Goal: Information Seeking & Learning: Learn about a topic

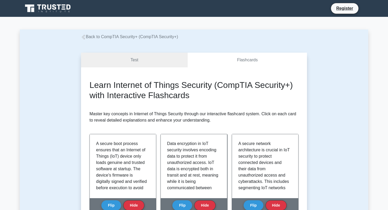
click at [83, 35] on icon at bounding box center [83, 37] width 5 height 5
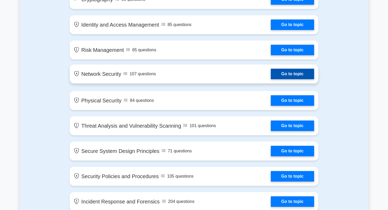
scroll to position [333, 0]
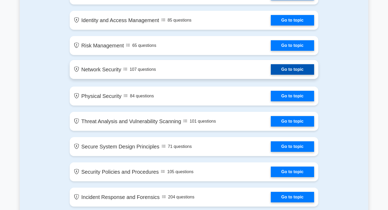
click at [285, 68] on link "Go to topic" at bounding box center [292, 69] width 43 height 11
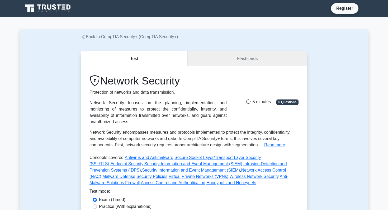
click at [238, 61] on link "Flashcards" at bounding box center [247, 58] width 119 height 15
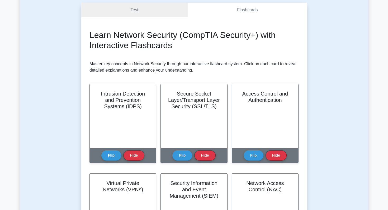
scroll to position [117, 0]
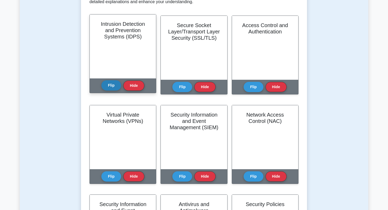
click at [112, 87] on button "Flip" at bounding box center [111, 85] width 20 height 10
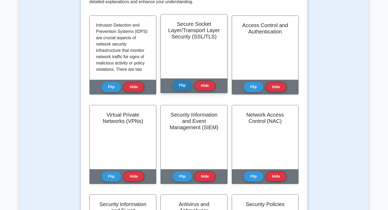
click at [181, 85] on button "Flip" at bounding box center [182, 85] width 20 height 10
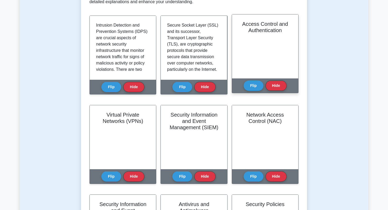
click at [243, 88] on div "Access Control and Authentication Flip Hide" at bounding box center [265, 53] width 67 height 79
click at [247, 88] on button "Flip" at bounding box center [253, 85] width 20 height 10
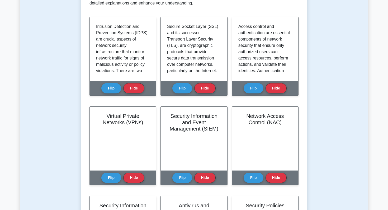
click at [68, 112] on div "Test Flashcards Learn Network Security (CompTIA Security+) with Interactive Fla…" at bounding box center [194, 205] width 348 height 564
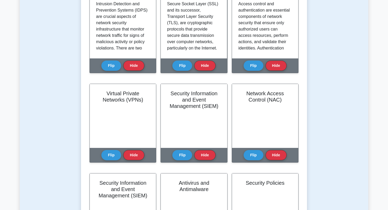
scroll to position [165, 0]
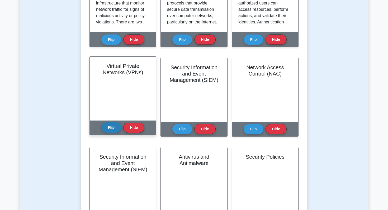
click at [114, 128] on button "Flip" at bounding box center [111, 128] width 20 height 10
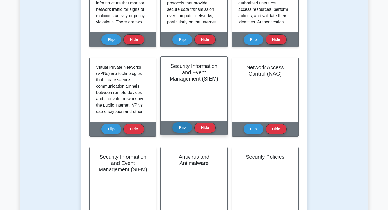
click at [180, 128] on button "Flip" at bounding box center [182, 128] width 20 height 10
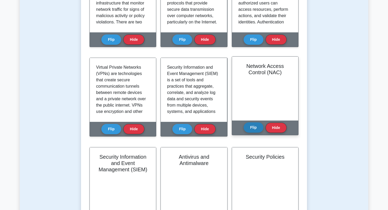
click at [252, 129] on button "Flip" at bounding box center [253, 128] width 20 height 10
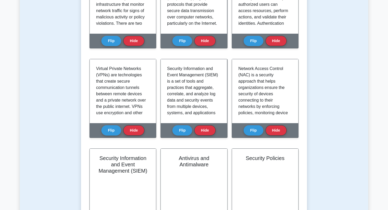
click at [60, 117] on div "Test Flashcards Learn Network Security (CompTIA Security+) with Interactive Fla…" at bounding box center [194, 157] width 348 height 564
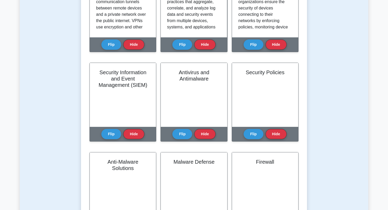
scroll to position [267, 0]
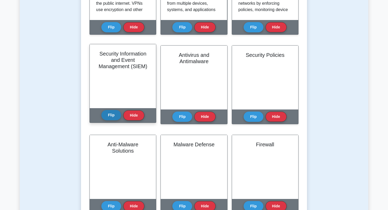
click at [109, 118] on button "Flip" at bounding box center [111, 115] width 20 height 10
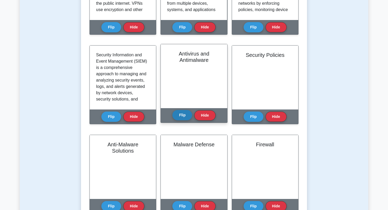
click at [181, 116] on button "Flip" at bounding box center [182, 115] width 20 height 10
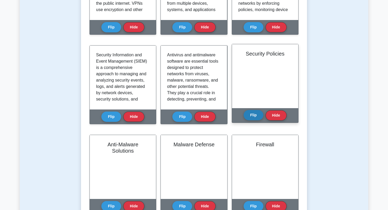
click at [252, 119] on button "Flip" at bounding box center [253, 115] width 20 height 10
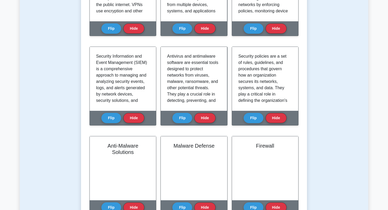
click at [39, 110] on div "Test Flashcards Learn Network Security (CompTIA Security+) with Interactive Fla…" at bounding box center [194, 55] width 348 height 564
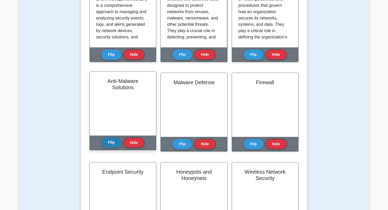
click at [111, 146] on button "Flip" at bounding box center [111, 143] width 20 height 10
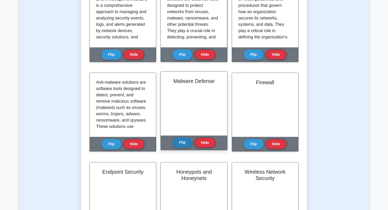
click at [183, 148] on button "Flip" at bounding box center [182, 143] width 20 height 10
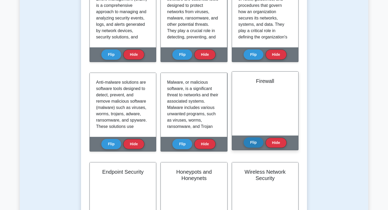
click at [253, 143] on button "Flip" at bounding box center [253, 143] width 20 height 10
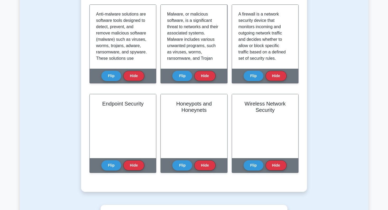
scroll to position [405, 0]
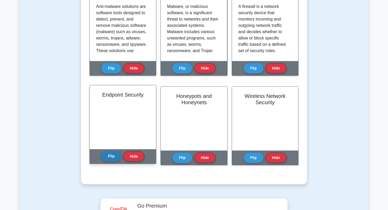
click at [116, 158] on button "Flip" at bounding box center [111, 156] width 20 height 10
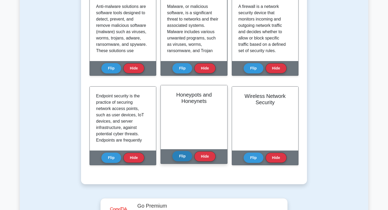
click at [186, 159] on button "Flip" at bounding box center [182, 156] width 20 height 10
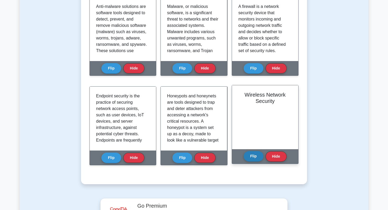
click at [252, 161] on button "Flip" at bounding box center [253, 156] width 20 height 10
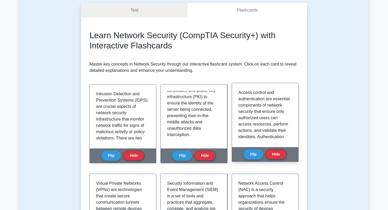
scroll to position [0, 0]
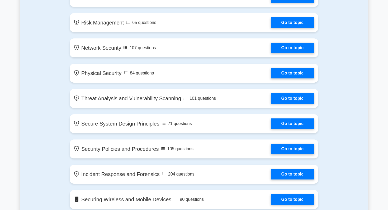
scroll to position [358, 0]
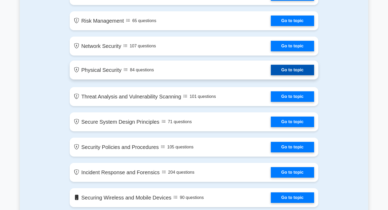
click at [298, 72] on link "Go to topic" at bounding box center [292, 70] width 43 height 11
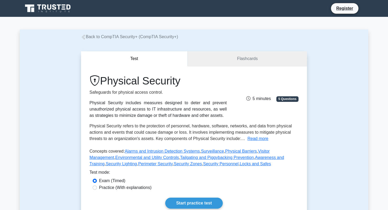
click at [247, 62] on link "Flashcards" at bounding box center [247, 58] width 119 height 15
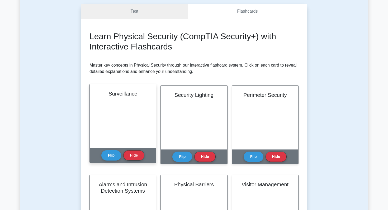
scroll to position [69, 0]
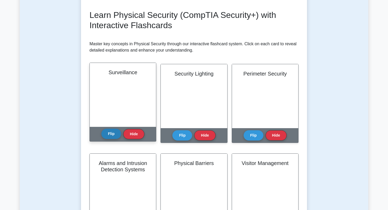
click at [111, 136] on button "Flip" at bounding box center [111, 134] width 20 height 10
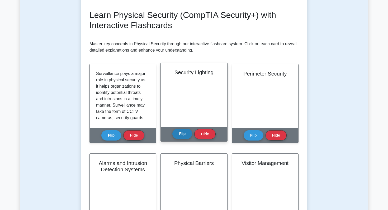
click at [187, 135] on button "Flip" at bounding box center [182, 134] width 20 height 10
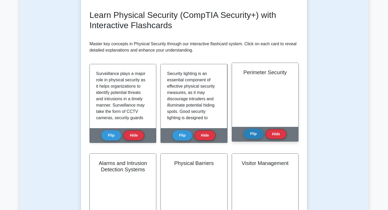
click at [244, 133] on button "Flip" at bounding box center [253, 134] width 20 height 10
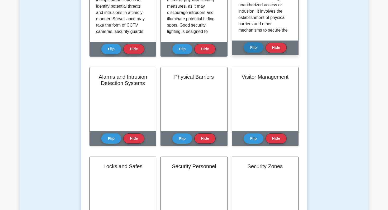
scroll to position [167, 0]
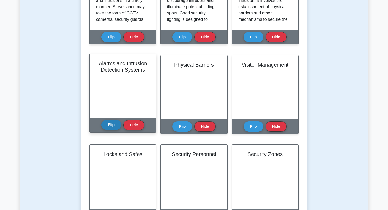
click at [114, 130] on button "Flip" at bounding box center [111, 125] width 20 height 10
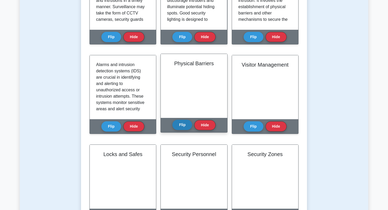
click at [181, 127] on button "Flip" at bounding box center [182, 125] width 20 height 10
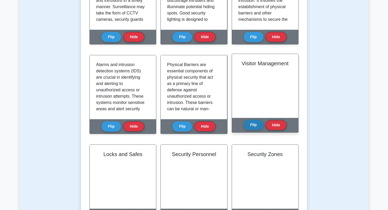
click at [254, 129] on button "Flip" at bounding box center [253, 125] width 20 height 10
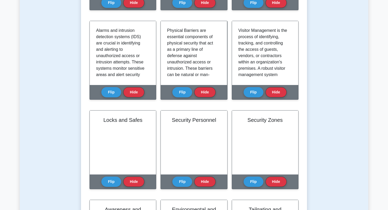
scroll to position [217, 0]
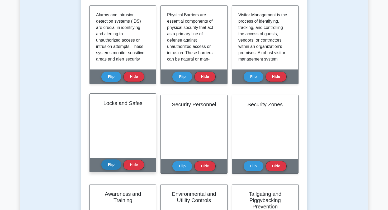
click at [110, 166] on button "Flip" at bounding box center [111, 165] width 20 height 10
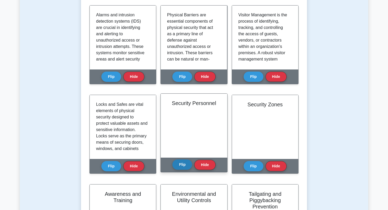
click at [184, 165] on button "Flip" at bounding box center [182, 165] width 20 height 10
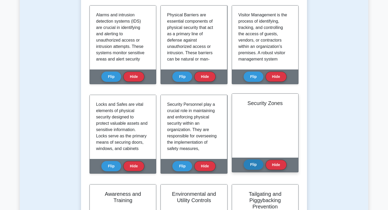
click at [254, 168] on button "Flip" at bounding box center [253, 165] width 20 height 10
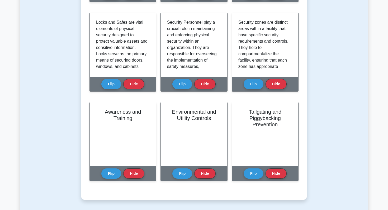
scroll to position [305, 0]
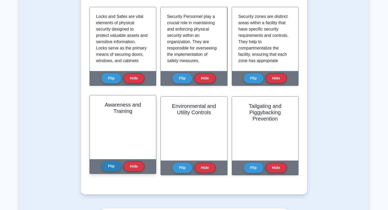
click at [113, 170] on button "Flip" at bounding box center [111, 166] width 20 height 10
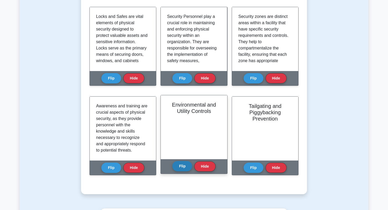
click at [186, 169] on button "Flip" at bounding box center [182, 166] width 20 height 10
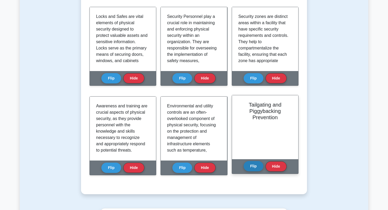
click at [254, 169] on button "Flip" at bounding box center [253, 166] width 20 height 10
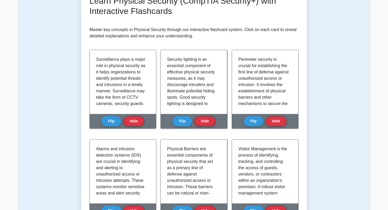
scroll to position [0, 0]
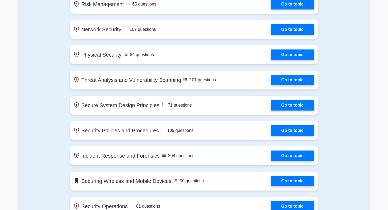
scroll to position [375, 0]
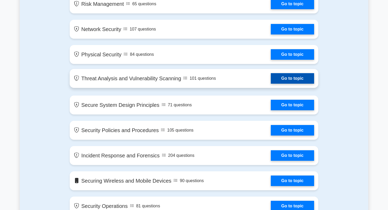
click at [295, 80] on link "Go to topic" at bounding box center [292, 78] width 43 height 11
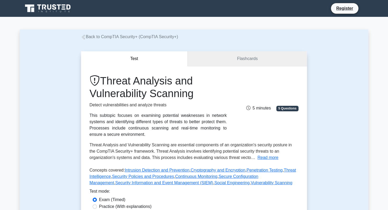
click at [240, 65] on link "Flashcards" at bounding box center [247, 58] width 119 height 15
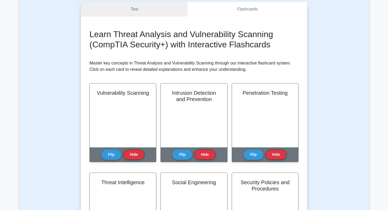
scroll to position [67, 0]
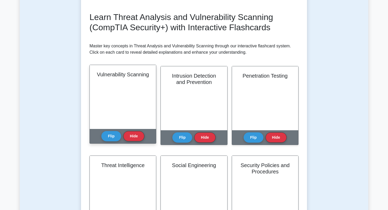
click at [113, 143] on div "Flip Hide" at bounding box center [122, 136] width 43 height 15
click at [114, 133] on button "Flip" at bounding box center [111, 136] width 20 height 10
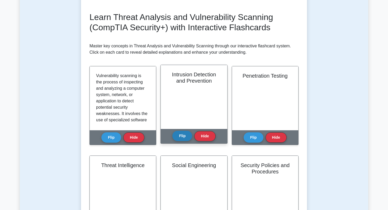
click at [185, 138] on button "Flip" at bounding box center [182, 136] width 20 height 10
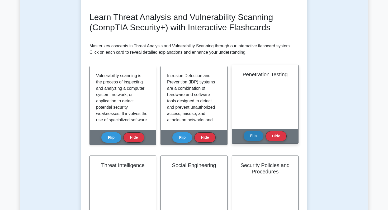
click at [251, 139] on button "Flip" at bounding box center [253, 136] width 20 height 10
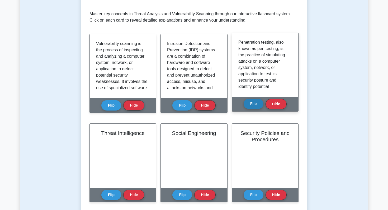
scroll to position [167, 0]
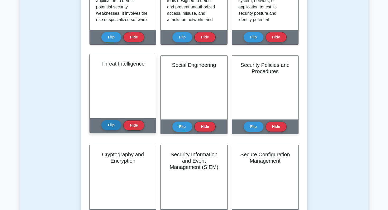
click at [107, 127] on button "Flip" at bounding box center [111, 125] width 20 height 10
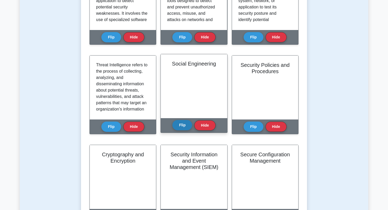
click at [182, 127] on button "Flip" at bounding box center [182, 125] width 20 height 10
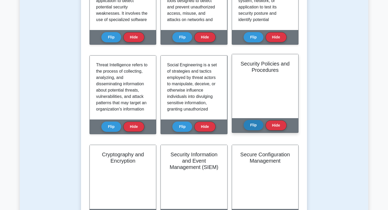
click at [261, 127] on button "Flip" at bounding box center [253, 125] width 20 height 10
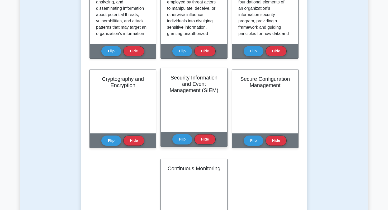
scroll to position [244, 0]
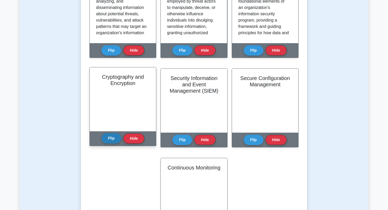
click at [116, 141] on button "Flip" at bounding box center [111, 138] width 20 height 10
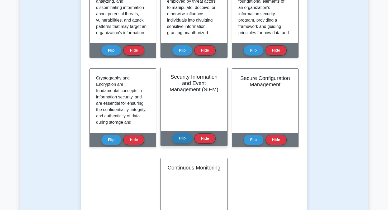
click at [181, 137] on button "Flip" at bounding box center [182, 138] width 20 height 10
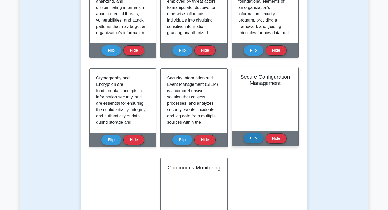
click at [256, 140] on button "Flip" at bounding box center [253, 138] width 20 height 10
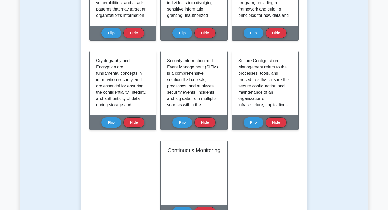
scroll to position [287, 0]
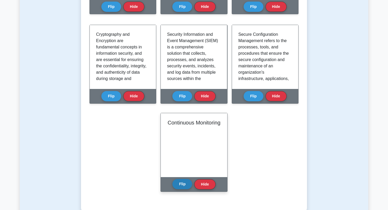
click at [181, 181] on button "Flip" at bounding box center [182, 184] width 20 height 10
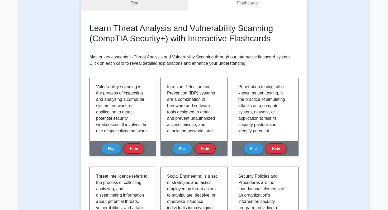
scroll to position [0, 0]
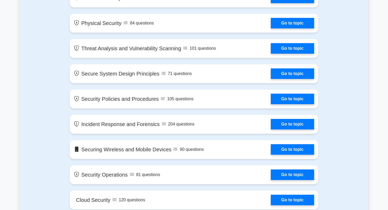
scroll to position [411, 0]
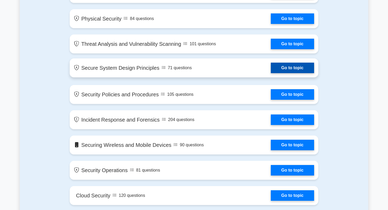
click at [282, 68] on link "Go to topic" at bounding box center [292, 68] width 43 height 11
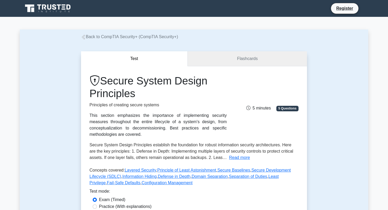
click at [217, 61] on link "Flashcards" at bounding box center [247, 58] width 119 height 15
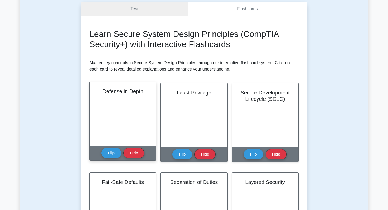
scroll to position [52, 0]
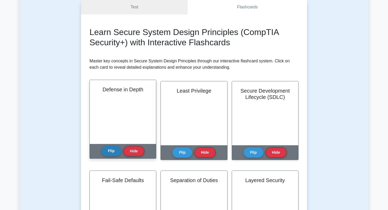
click at [111, 155] on button "Flip" at bounding box center [111, 151] width 20 height 10
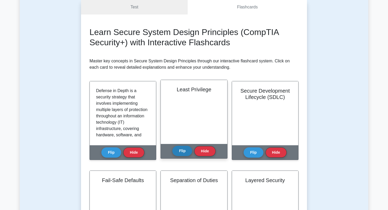
click at [181, 150] on button "Flip" at bounding box center [182, 151] width 20 height 10
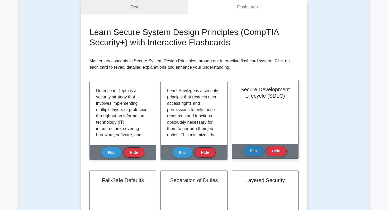
click at [250, 151] on button "Flip" at bounding box center [253, 151] width 20 height 10
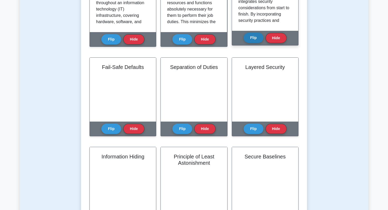
scroll to position [171, 0]
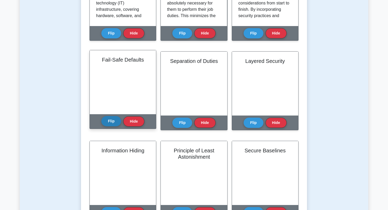
click at [113, 124] on button "Flip" at bounding box center [111, 121] width 20 height 10
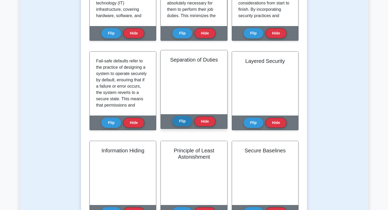
click at [178, 121] on button "Flip" at bounding box center [182, 121] width 20 height 10
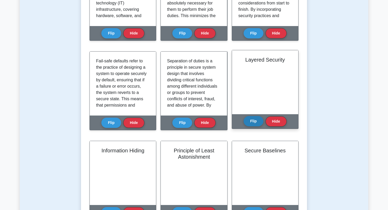
click at [257, 122] on button "Flip" at bounding box center [253, 121] width 20 height 10
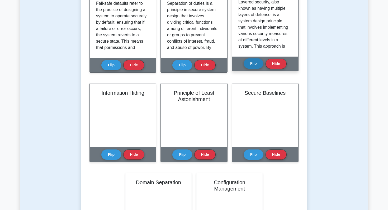
scroll to position [240, 0]
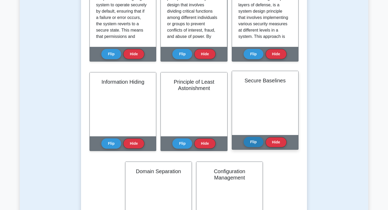
click at [252, 145] on button "Flip" at bounding box center [253, 142] width 20 height 10
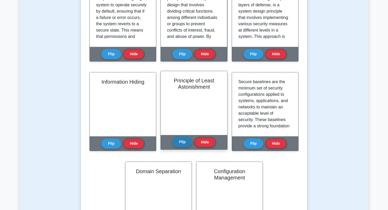
click at [182, 147] on button "Flip" at bounding box center [182, 142] width 20 height 10
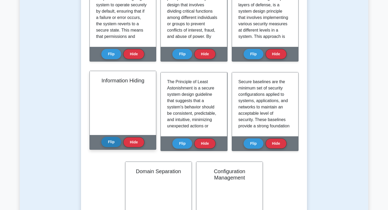
click at [109, 145] on button "Flip" at bounding box center [111, 142] width 20 height 10
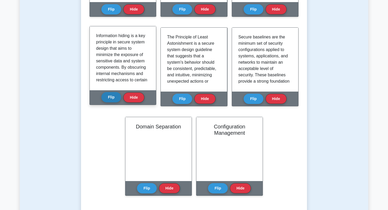
scroll to position [299, 0]
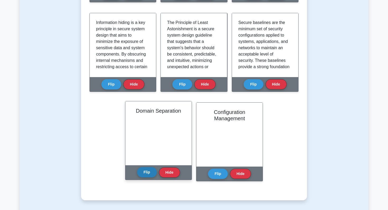
click at [141, 172] on button "Flip" at bounding box center [147, 172] width 20 height 10
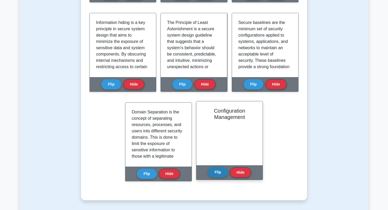
click at [223, 172] on button "Flip" at bounding box center [218, 172] width 20 height 10
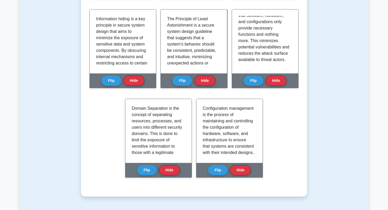
scroll to position [302, 0]
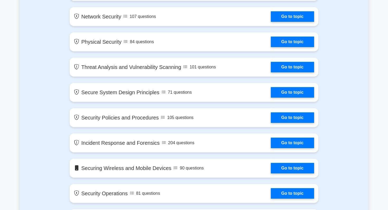
scroll to position [411, 0]
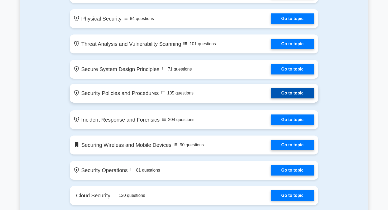
click at [281, 95] on link "Go to topic" at bounding box center [292, 93] width 43 height 11
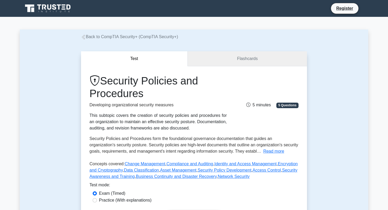
click at [243, 62] on link "Flashcards" at bounding box center [247, 58] width 119 height 15
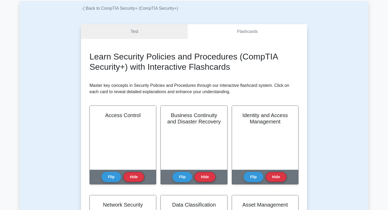
scroll to position [35, 0]
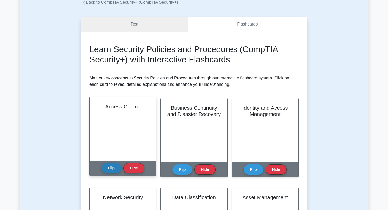
click at [111, 165] on button "Flip" at bounding box center [111, 168] width 20 height 10
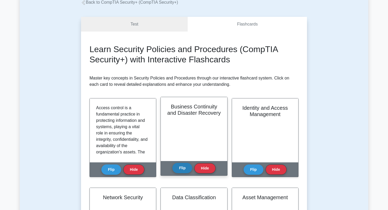
click at [186, 168] on button "Flip" at bounding box center [182, 168] width 20 height 10
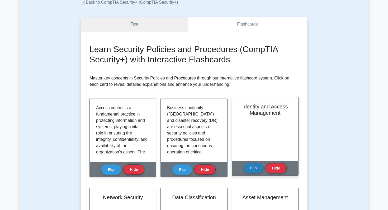
click at [253, 174] on div "Flip Hide" at bounding box center [264, 168] width 43 height 15
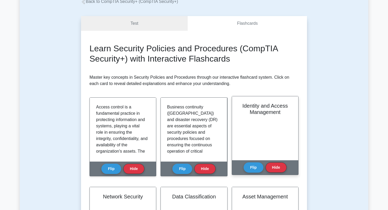
scroll to position [41, 0]
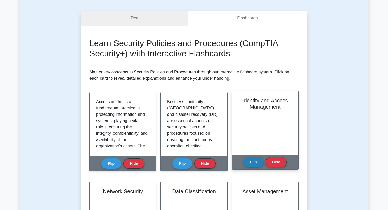
click at [252, 166] on button "Flip" at bounding box center [253, 162] width 20 height 10
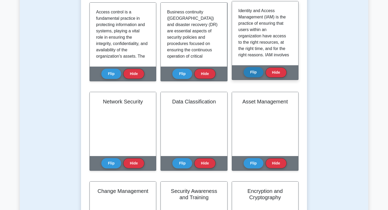
scroll to position [138, 0]
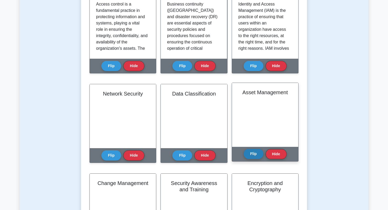
click at [251, 155] on button "Flip" at bounding box center [253, 154] width 20 height 10
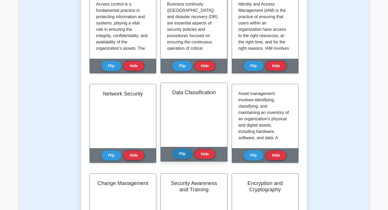
click at [178, 155] on button "Flip" at bounding box center [182, 154] width 20 height 10
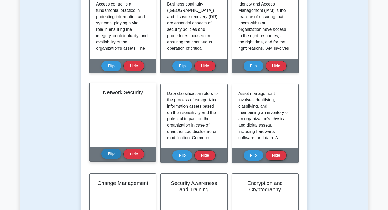
click at [108, 155] on button "Flip" at bounding box center [111, 154] width 20 height 10
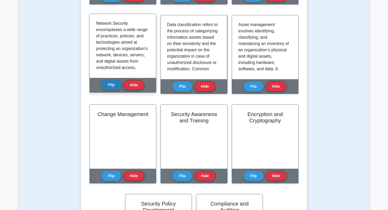
scroll to position [225, 0]
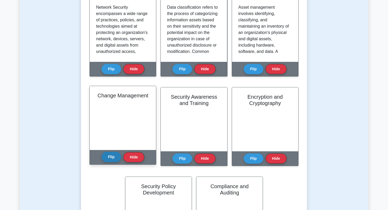
click at [114, 158] on button "Flip" at bounding box center [111, 157] width 20 height 10
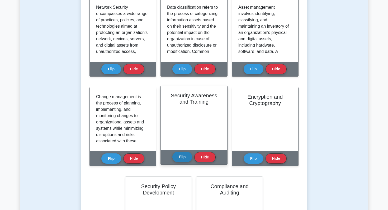
click at [180, 153] on button "Flip" at bounding box center [182, 157] width 20 height 10
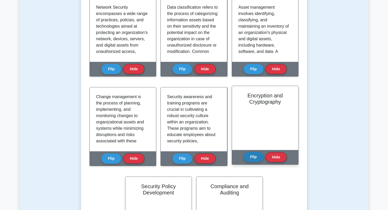
click at [252, 161] on button "Flip" at bounding box center [253, 157] width 20 height 10
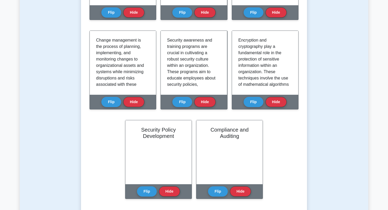
scroll to position [330, 0]
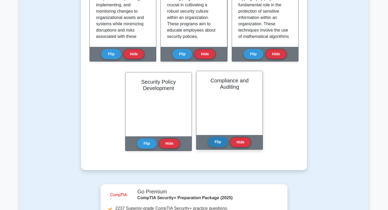
click at [213, 145] on button "Flip" at bounding box center [218, 142] width 20 height 10
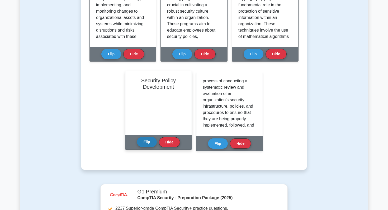
click at [144, 144] on button "Flip" at bounding box center [147, 142] width 20 height 10
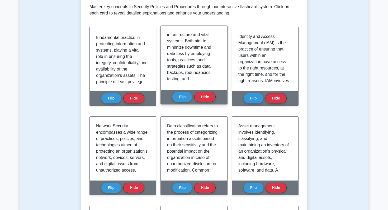
scroll to position [143, 0]
